Goal: Information Seeking & Learning: Compare options

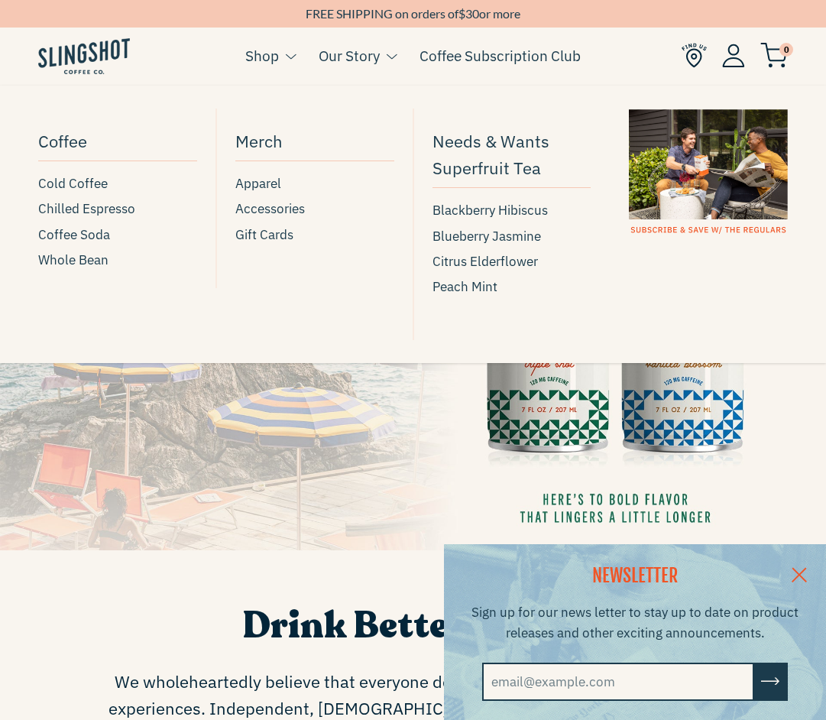
click at [251, 41] on li "Shop Coffee Cold Coffee Chilled Espresso Coffee Soda Whole Bean Merch Apparel A…" at bounding box center [270, 67] width 50 height 59
click at [247, 52] on link "Shop" at bounding box center [262, 55] width 34 height 23
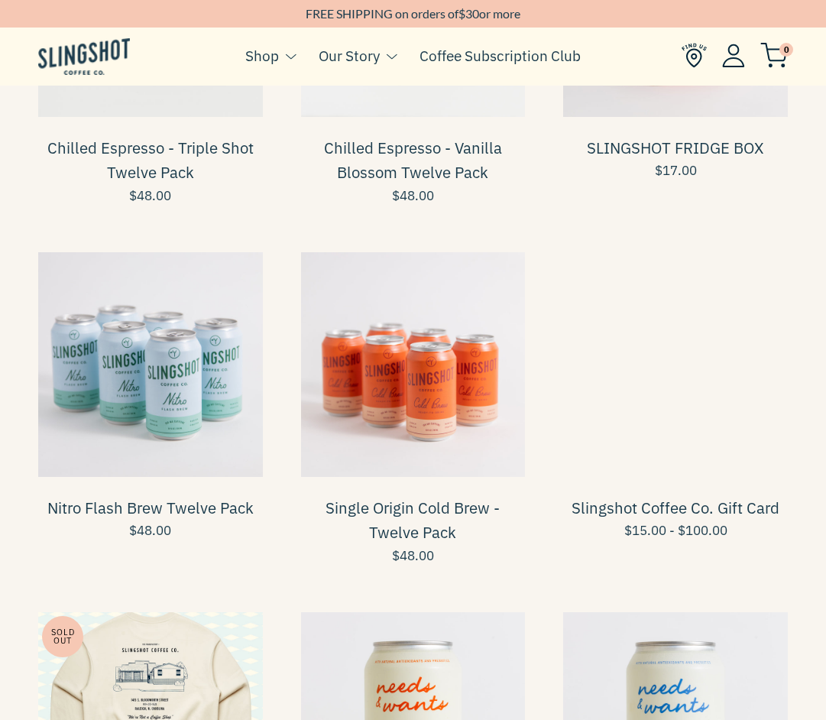
scroll to position [740, 0]
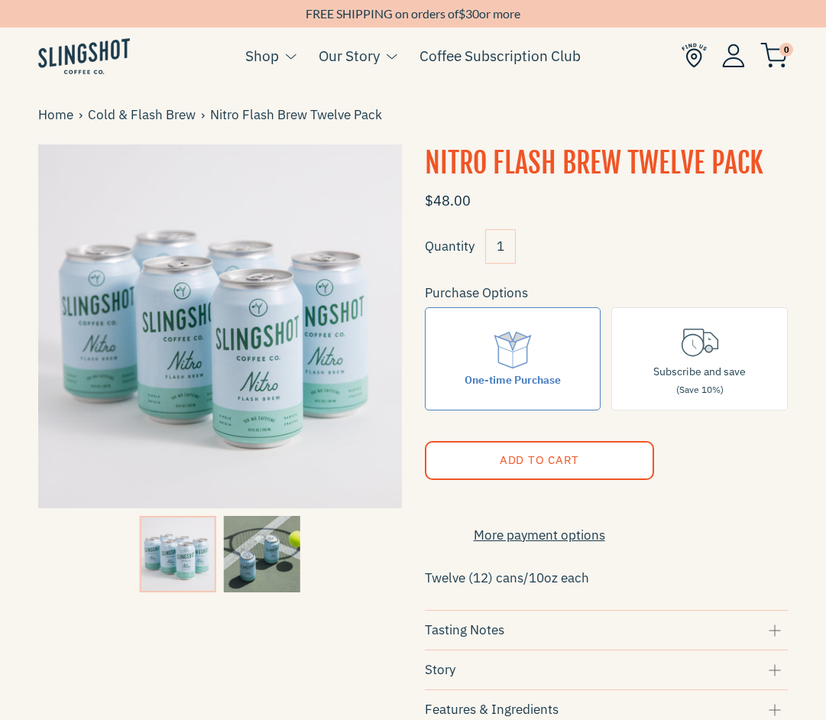
click at [110, 545] on div at bounding box center [220, 554] width 364 height 84
click at [261, 562] on img at bounding box center [262, 554] width 76 height 76
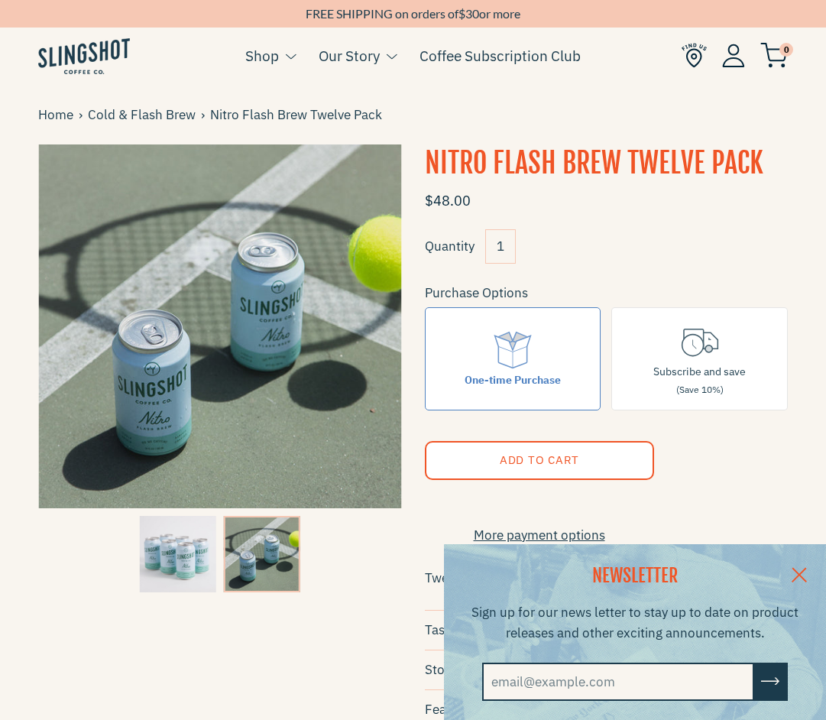
click at [99, 65] on img at bounding box center [84, 56] width 92 height 36
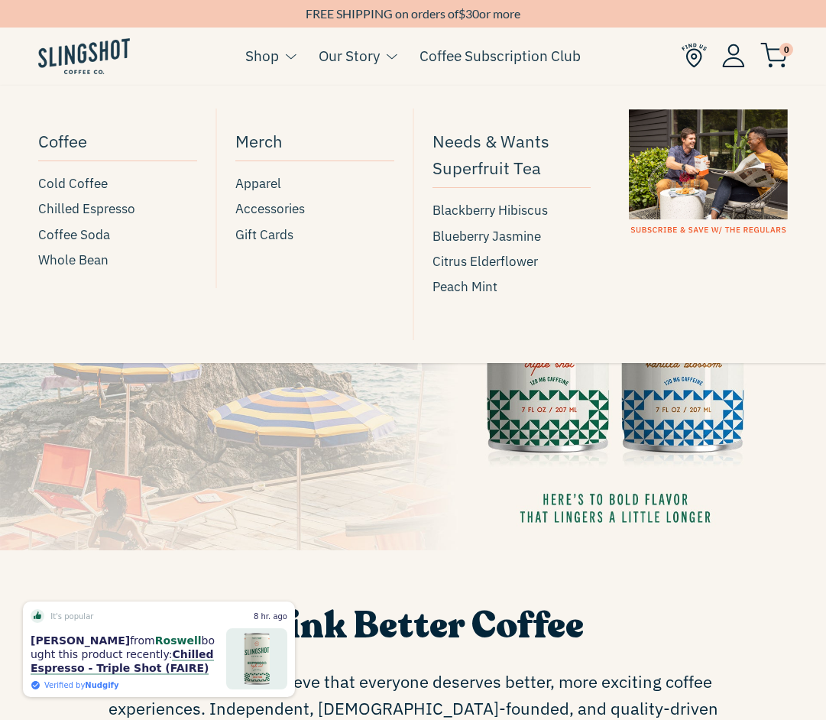
click at [271, 52] on link "Shop" at bounding box center [262, 55] width 34 height 23
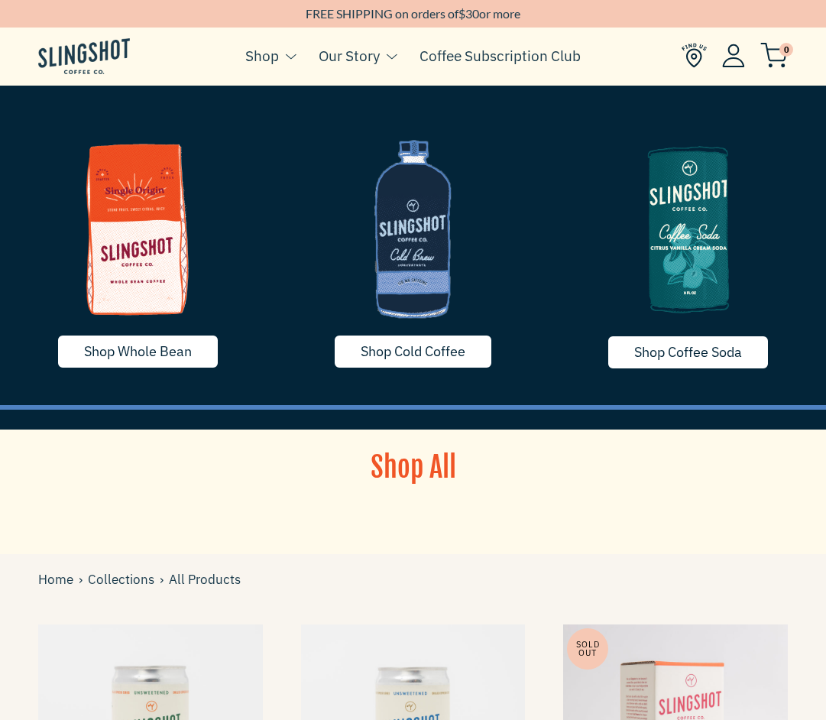
scroll to position [521, 0]
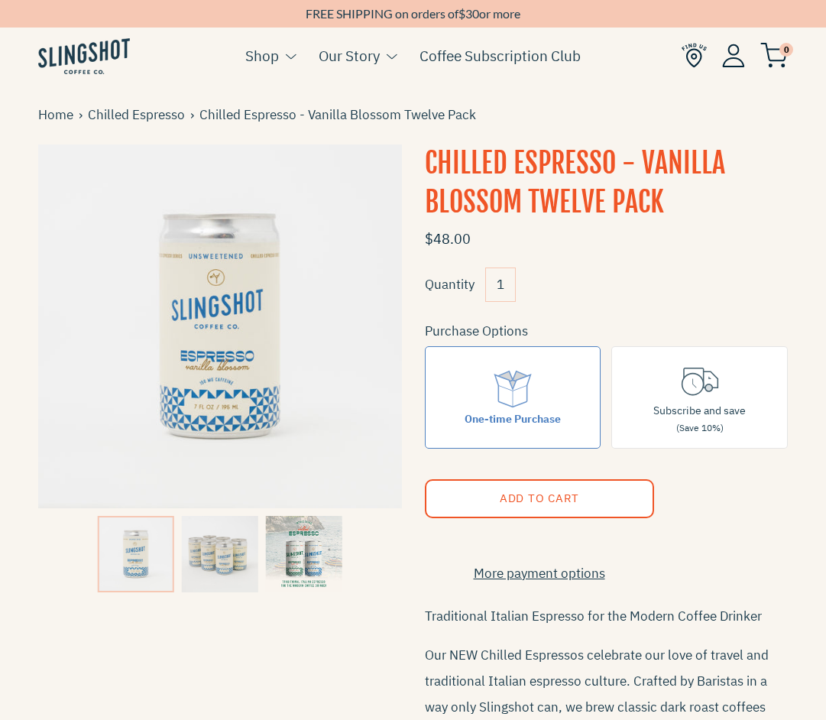
click at [285, 552] on img at bounding box center [304, 554] width 76 height 76
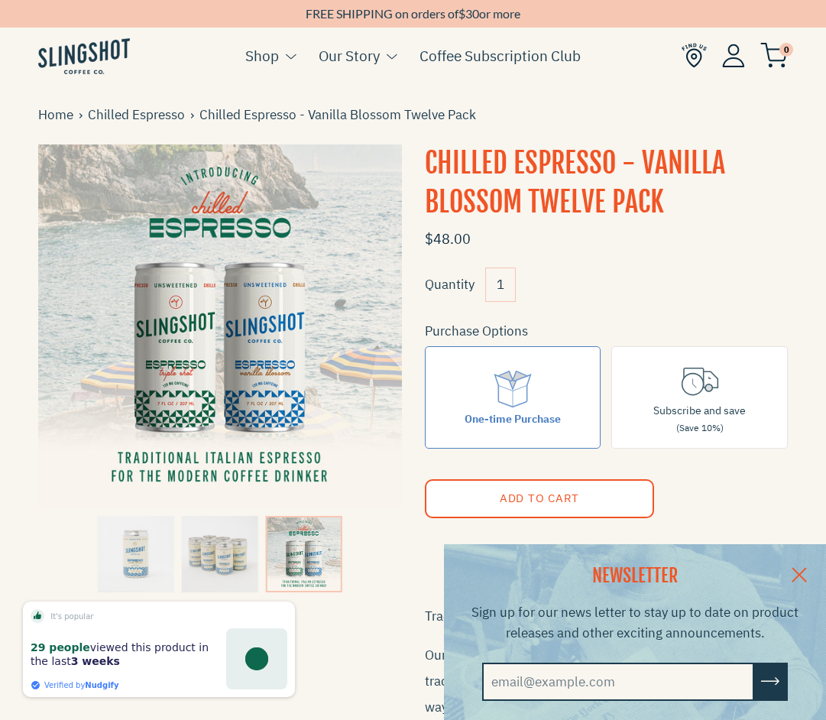
click at [121, 549] on div "NEWSLETTER Sign up for our news letter to stay up to date on product releases a…" at bounding box center [413, 632] width 826 height 176
